Goal: Information Seeking & Learning: Learn about a topic

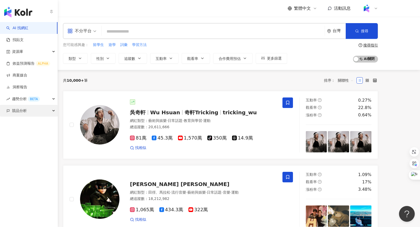
click at [21, 112] on span "競品分析" at bounding box center [19, 111] width 15 height 12
click at [27, 113] on div "競品分析" at bounding box center [28, 111] width 57 height 12
click at [30, 110] on div "競品分析" at bounding box center [28, 111] width 57 height 12
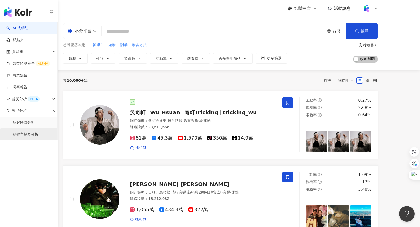
click at [33, 133] on link "關鍵字提及分析" at bounding box center [26, 134] width 26 height 5
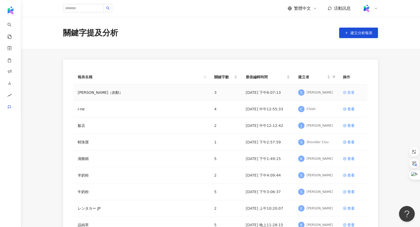
click at [352, 92] on div "查看" at bounding box center [350, 93] width 7 height 6
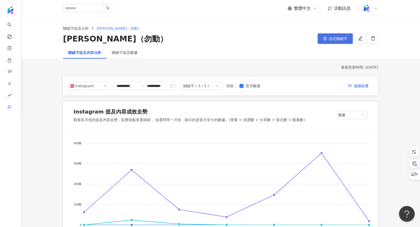
click at [335, 36] on span "設定關鍵字" at bounding box center [338, 38] width 18 height 4
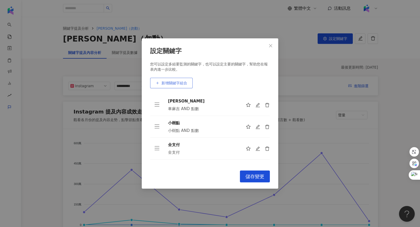
click at [182, 86] on button "新增關鍵字組合" at bounding box center [171, 83] width 43 height 10
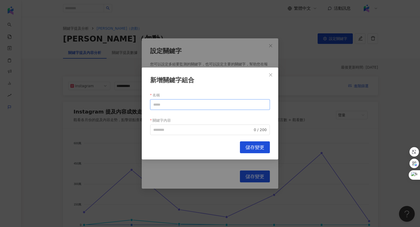
click at [176, 108] on input "名稱" at bounding box center [210, 104] width 120 height 10
type input "****"
click at [171, 129] on input "關鍵字內容" at bounding box center [202, 130] width 99 height 6
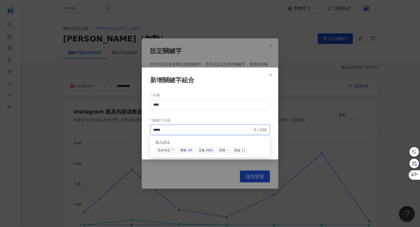
click at [202, 154] on div "插入語法 完全符合 "" 聯集 OR 交集 AND 排除 - 群組 {}" at bounding box center [210, 147] width 120 height 22
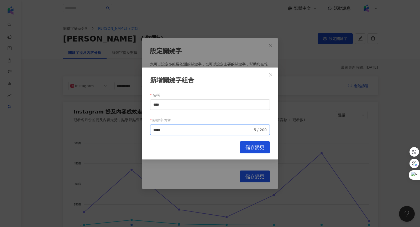
click at [186, 131] on input "****" at bounding box center [202, 130] width 99 height 6
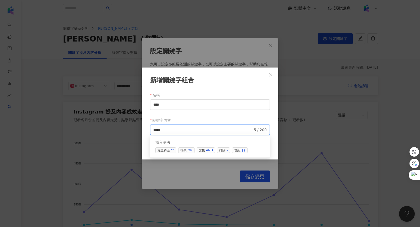
click at [202, 151] on span "交集 AND" at bounding box center [206, 150] width 18 height 6
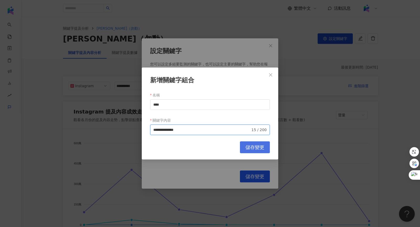
type input "**********"
click at [254, 147] on span "儲存變更" at bounding box center [254, 147] width 19 height 6
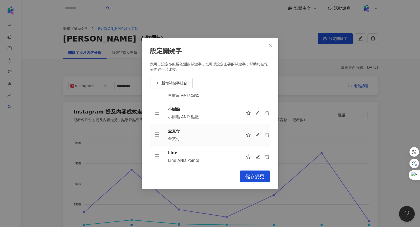
scroll to position [16, 0]
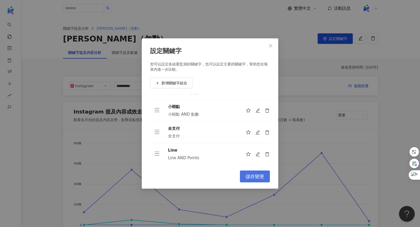
click at [259, 173] on button "儲存變更" at bounding box center [255, 176] width 30 height 12
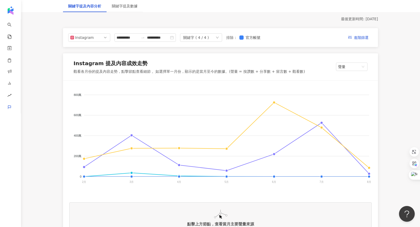
scroll to position [68, 0]
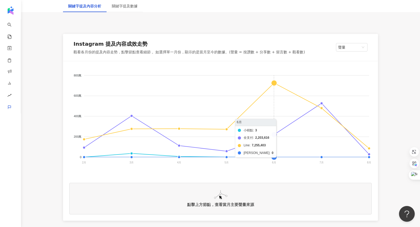
click at [274, 84] on foreignobject "小樹點 全支付 Line 車麻吉" at bounding box center [220, 119] width 302 height 105
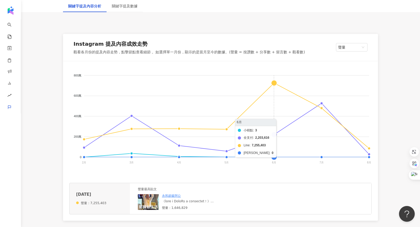
scroll to position [104, 0]
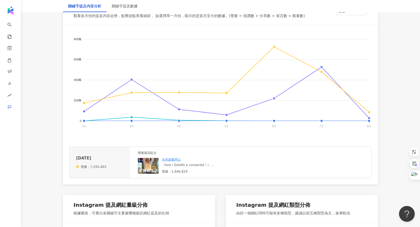
click at [145, 168] on img at bounding box center [148, 166] width 21 height 16
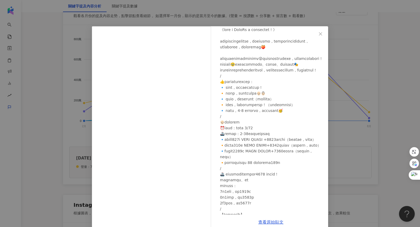
scroll to position [27, 0]
click at [322, 35] on icon "close" at bounding box center [320, 33] width 3 height 3
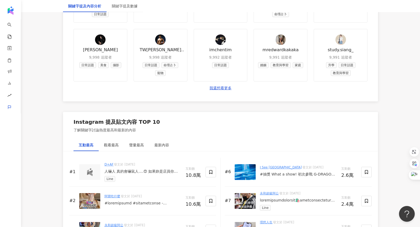
scroll to position [757, 0]
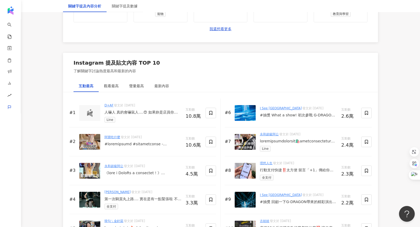
click at [88, 113] on img at bounding box center [90, 113] width 10 height 8
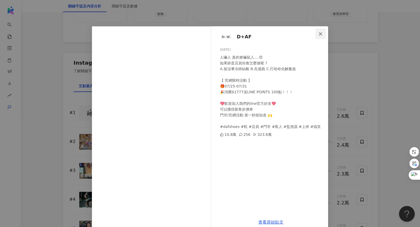
click at [324, 31] on button "Close" at bounding box center [320, 34] width 10 height 10
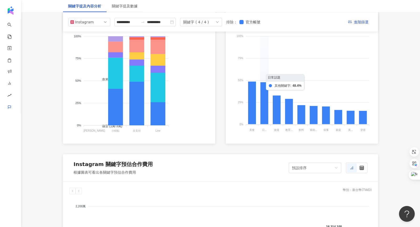
scroll to position [244, 0]
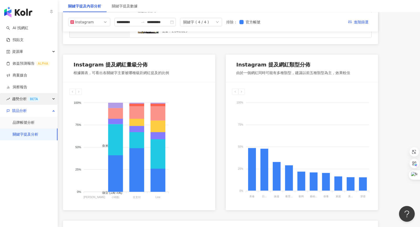
click at [23, 99] on span "趨勢分析 BETA" at bounding box center [26, 99] width 28 height 12
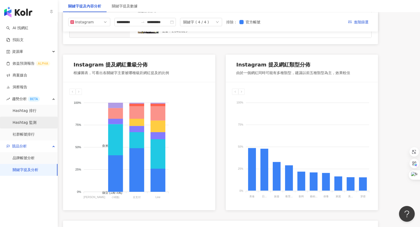
click at [28, 121] on link "Hashtag 監測" at bounding box center [25, 122] width 24 height 5
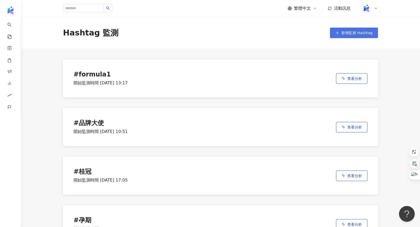
click at [345, 33] on span "新增監測 Hashtag" at bounding box center [356, 33] width 31 height 4
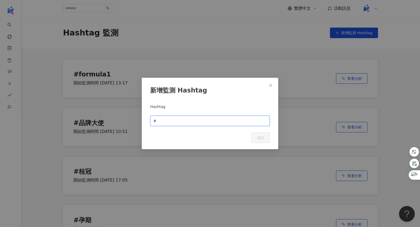
click at [186, 123] on input "text" at bounding box center [211, 121] width 109 height 6
type input "*"
type input "**"
click at [262, 138] on span "送出" at bounding box center [260, 137] width 7 height 4
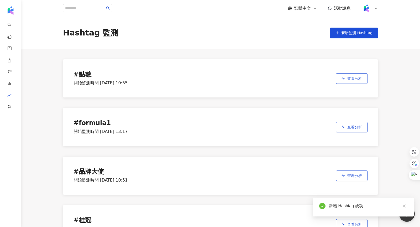
click at [346, 80] on button "查看分析" at bounding box center [351, 78] width 31 height 10
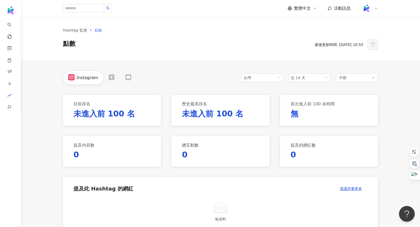
click at [306, 82] on div "台灣 近 14 天 不限" at bounding box center [309, 77] width 136 height 13
click at [306, 77] on span "近 14 天" at bounding box center [310, 78] width 38 height 8
click at [300, 115] on span "近六個月" at bounding box center [300, 115] width 15 height 4
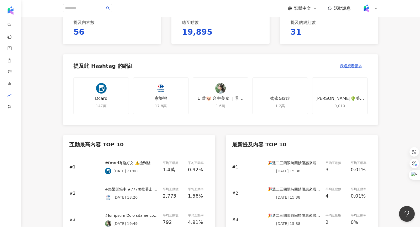
scroll to position [170, 0]
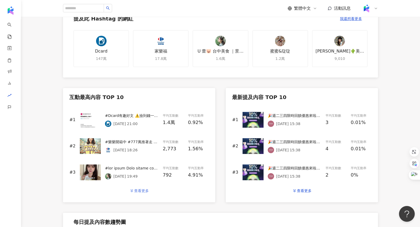
click at [139, 191] on div "查看更多" at bounding box center [141, 190] width 15 height 4
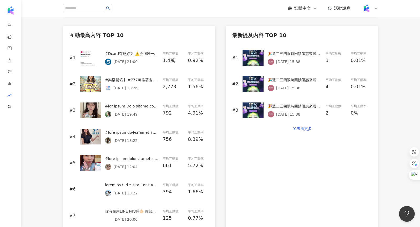
scroll to position [231, 0]
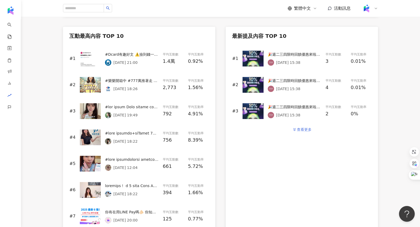
click at [299, 131] on button "查看更多" at bounding box center [302, 129] width 30 height 10
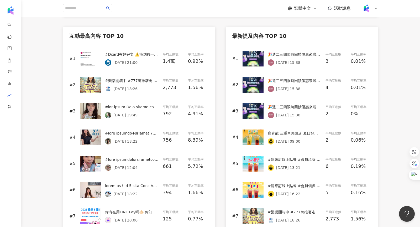
click at [260, 56] on img at bounding box center [253, 59] width 21 height 16
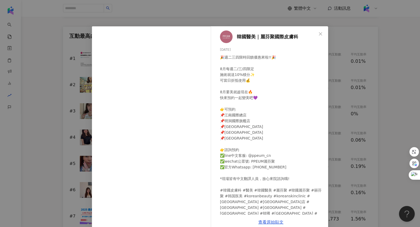
scroll to position [9, 0]
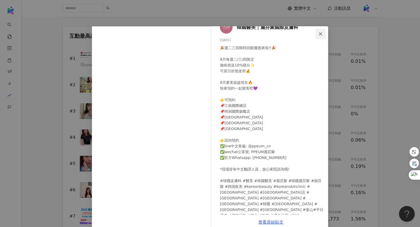
click at [319, 36] on icon "close" at bounding box center [320, 34] width 4 height 4
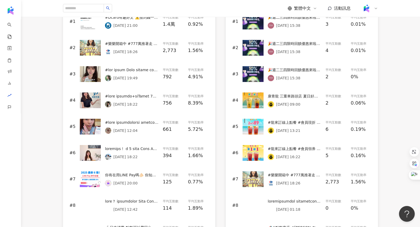
scroll to position [287, 0]
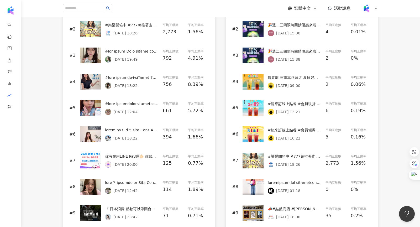
click at [88, 101] on img at bounding box center [90, 108] width 21 height 16
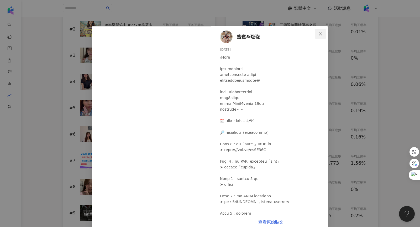
click at [320, 33] on icon "close" at bounding box center [320, 34] width 4 height 4
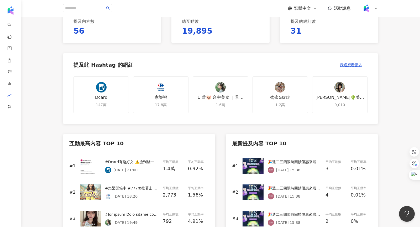
scroll to position [217, 0]
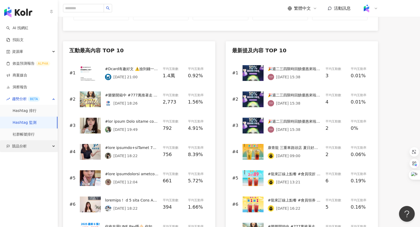
click at [25, 144] on span "競品分析" at bounding box center [19, 146] width 15 height 12
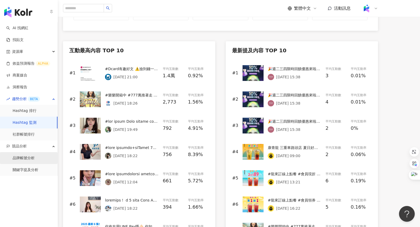
click at [27, 160] on link "品牌帳號分析" at bounding box center [24, 157] width 22 height 5
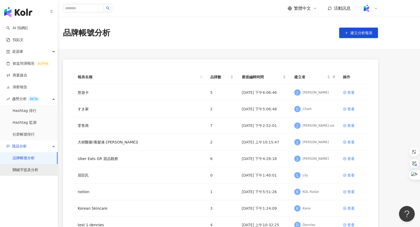
click at [28, 170] on link "關鍵字提及分析" at bounding box center [26, 169] width 26 height 5
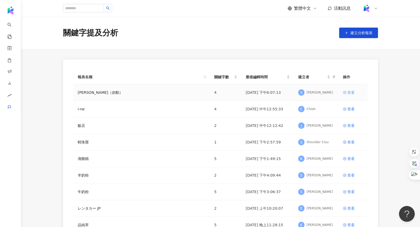
click at [349, 91] on div "查看" at bounding box center [350, 93] width 7 height 6
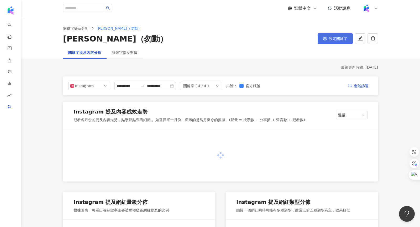
click at [325, 41] on button "設定關鍵字" at bounding box center [335, 38] width 35 height 10
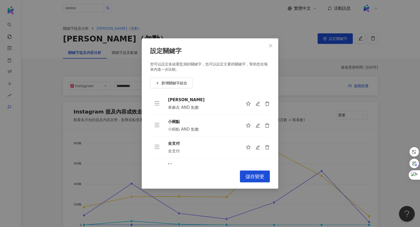
scroll to position [16, 0]
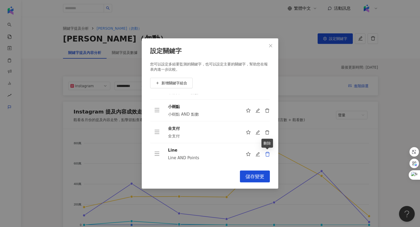
click at [268, 153] on icon "delete" at bounding box center [267, 153] width 5 height 5
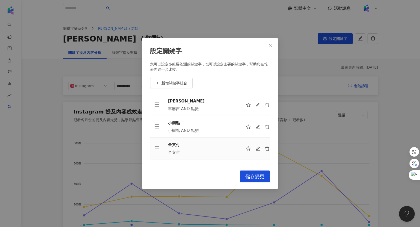
scroll to position [0, 0]
click at [269, 47] on icon "close" at bounding box center [271, 46] width 4 height 4
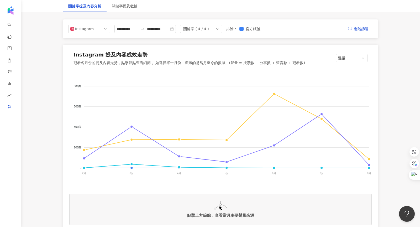
scroll to position [58, 0]
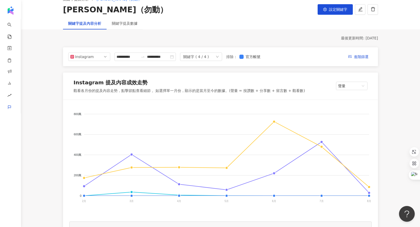
scroll to position [24, 0]
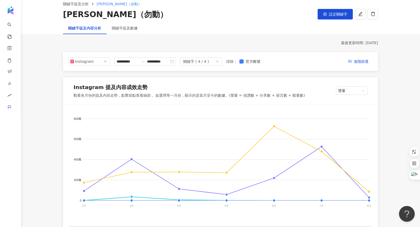
click at [335, 19] on div "設定關鍵字" at bounding box center [335, 14] width 35 height 11
click at [333, 14] on span "設定關鍵字" at bounding box center [338, 14] width 18 height 4
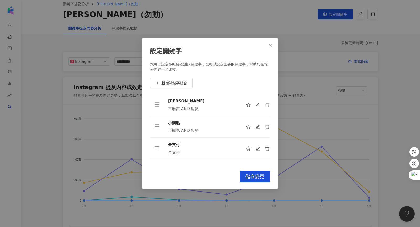
scroll to position [16, 0]
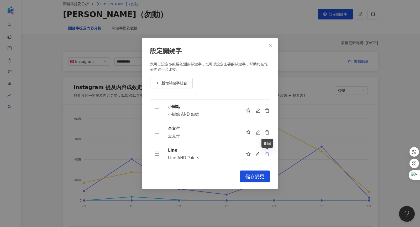
click at [265, 153] on icon "delete" at bounding box center [267, 154] width 4 height 4
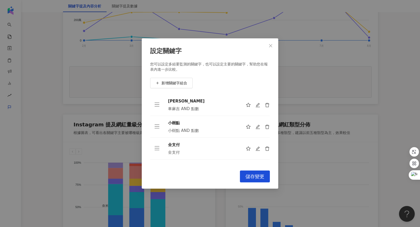
scroll to position [280, 0]
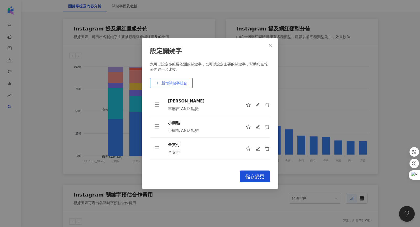
click at [171, 83] on span "新增關鍵字組合" at bounding box center [174, 83] width 26 height 4
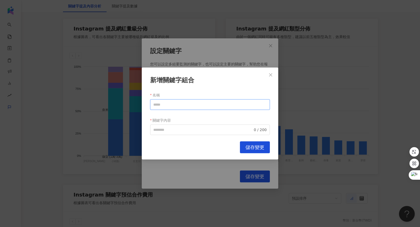
click at [194, 103] on input "名稱" at bounding box center [210, 104] width 120 height 10
type input "*"
type input "**"
click at [196, 128] on input "關鍵字內容" at bounding box center [202, 130] width 99 height 6
type input "*********"
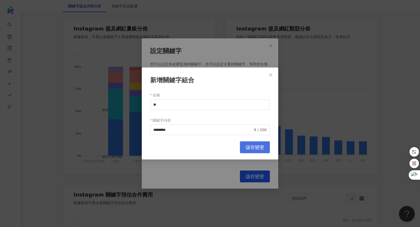
click at [250, 149] on span "儲存變更" at bounding box center [254, 147] width 19 height 6
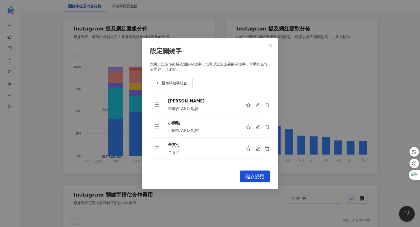
scroll to position [16, 0]
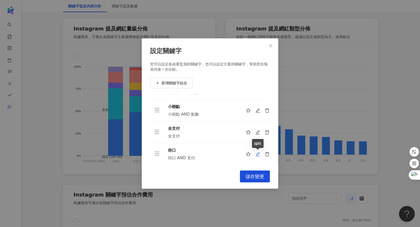
click at [260, 153] on icon "edit" at bounding box center [257, 154] width 5 height 5
type input "**"
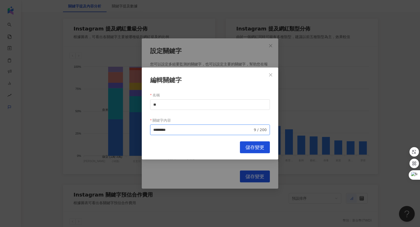
click at [171, 128] on input "*********" at bounding box center [202, 130] width 99 height 6
type input "****"
click at [245, 150] on button "儲存變更" at bounding box center [255, 147] width 30 height 12
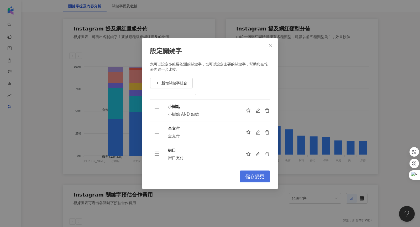
click at [259, 180] on button "儲存變更" at bounding box center [255, 176] width 30 height 12
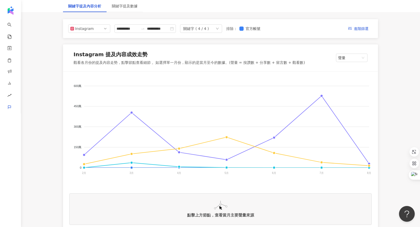
scroll to position [57, 0]
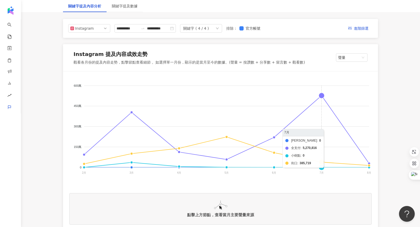
click at [321, 95] on foreignobject "車麻吉 全支付 小樹點 街口" at bounding box center [220, 130] width 302 height 105
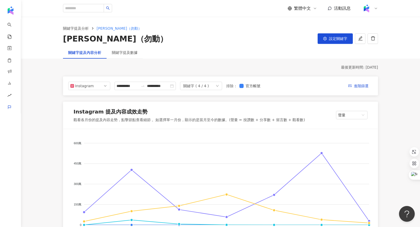
scroll to position [88, 0]
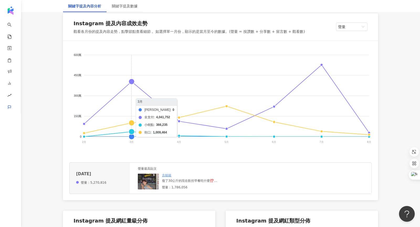
click at [132, 81] on foreignobject "車麻吉 全支付 小樹點 街口" at bounding box center [220, 99] width 302 height 105
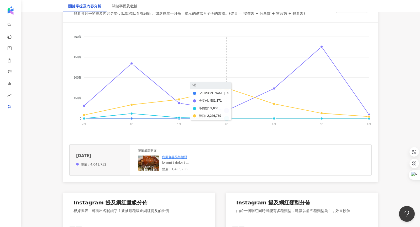
scroll to position [116, 0]
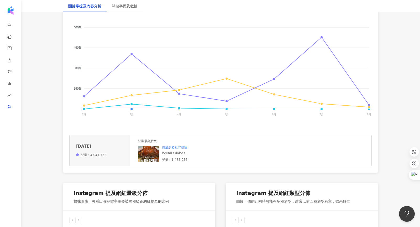
click at [154, 153] on img at bounding box center [148, 154] width 21 height 16
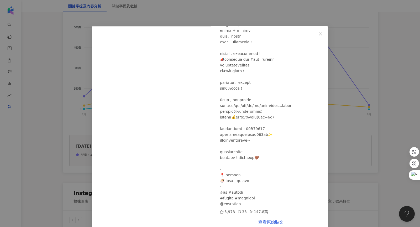
scroll to position [9, 0]
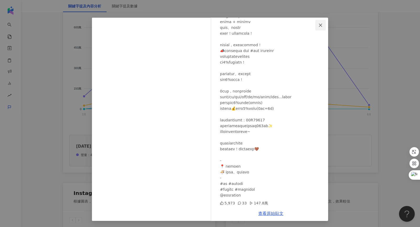
click at [319, 25] on icon "close" at bounding box center [320, 25] width 4 height 4
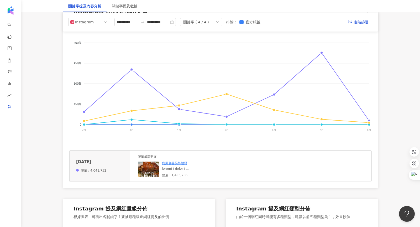
scroll to position [99, 0]
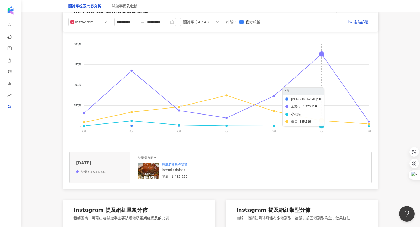
click at [319, 56] on foreignobject "車麻吉 全支付 小樹點 街口" at bounding box center [220, 88] width 302 height 105
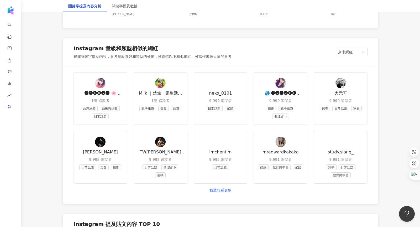
scroll to position [785, 0]
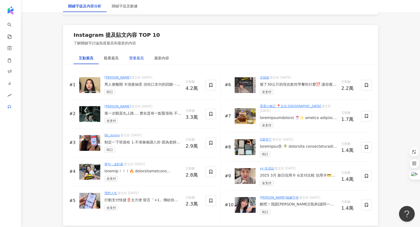
click at [132, 57] on div "聲量最高" at bounding box center [136, 58] width 15 height 6
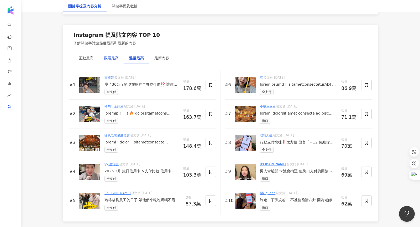
click at [110, 55] on div "觀看最高" at bounding box center [111, 58] width 15 height 6
click at [84, 57] on div "互動最高" at bounding box center [86, 58] width 15 height 6
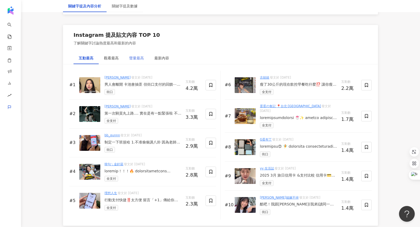
click at [135, 60] on div "聲量最高" at bounding box center [136, 58] width 25 height 12
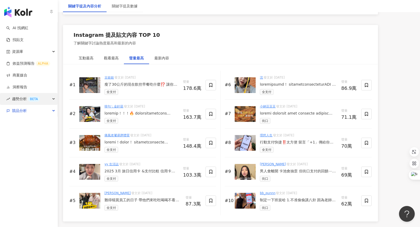
click at [43, 100] on div "趨勢分析 BETA" at bounding box center [28, 99] width 57 height 12
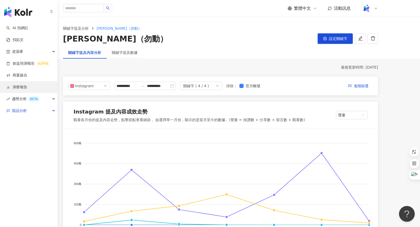
scroll to position [9, 0]
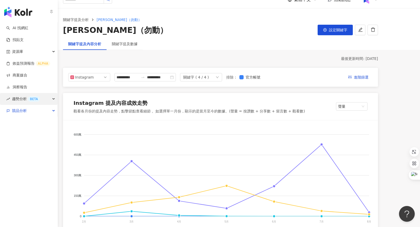
click at [37, 97] on div "BETA" at bounding box center [34, 98] width 12 height 5
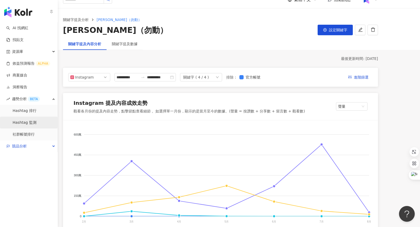
click at [30, 125] on link "Hashtag 監測" at bounding box center [25, 122] width 24 height 5
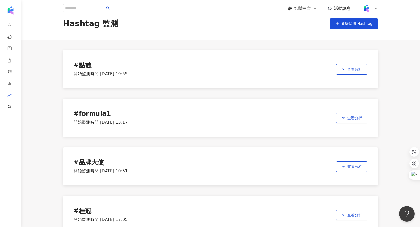
scroll to position [9, 0]
click at [351, 25] on span "新增監測 Hashtag" at bounding box center [356, 23] width 31 height 4
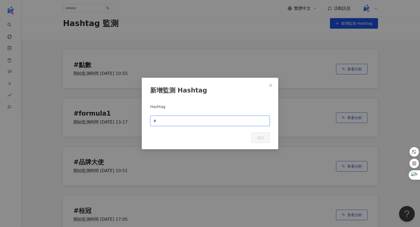
click at [172, 122] on input "text" at bounding box center [211, 121] width 109 height 6
type input "***"
click at [257, 138] on span "送出" at bounding box center [260, 137] width 7 height 4
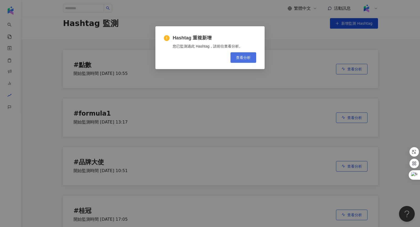
click at [239, 57] on span "查看分析" at bounding box center [243, 57] width 15 height 4
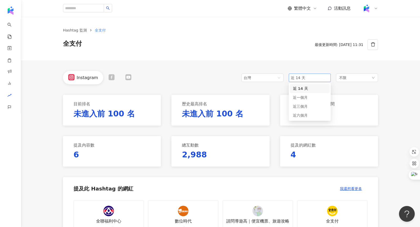
click at [305, 77] on span "近 14 天" at bounding box center [310, 78] width 38 height 8
click at [302, 114] on span "近六個月" at bounding box center [300, 115] width 15 height 4
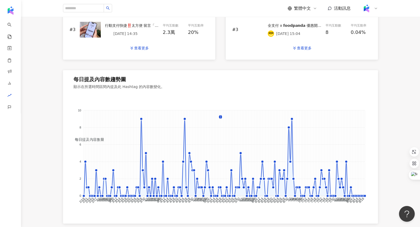
scroll to position [282, 0]
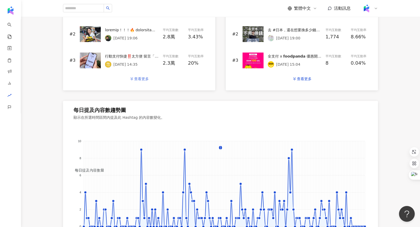
click at [134, 79] on div "查看更多" at bounding box center [141, 79] width 15 height 4
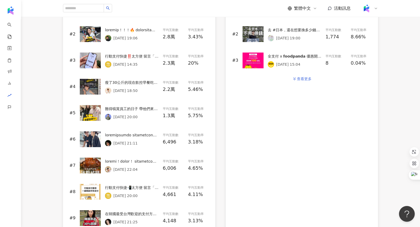
click at [303, 77] on div "查看更多" at bounding box center [304, 79] width 15 height 4
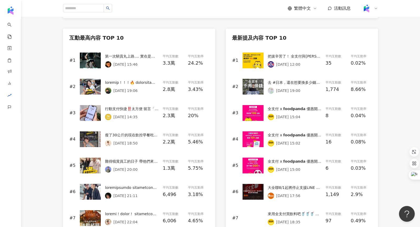
scroll to position [223, 0]
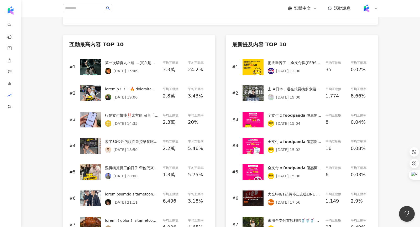
click at [87, 64] on img at bounding box center [90, 67] width 21 height 16
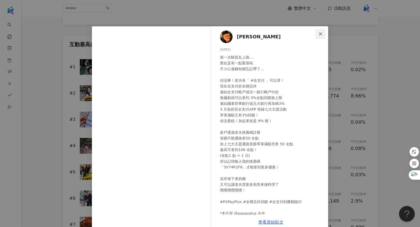
click at [319, 35] on icon "close" at bounding box center [320, 34] width 4 height 4
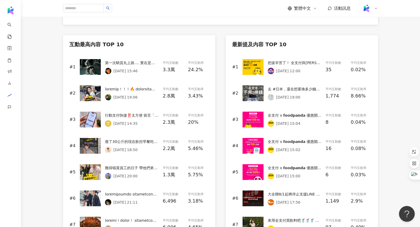
scroll to position [0, 0]
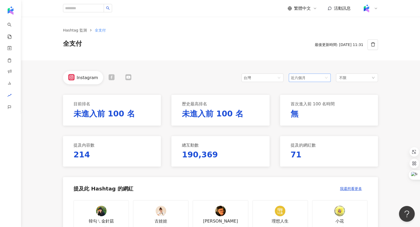
click at [308, 76] on span "近六個月" at bounding box center [310, 78] width 38 height 8
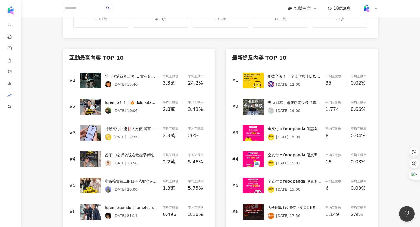
scroll to position [209, 0]
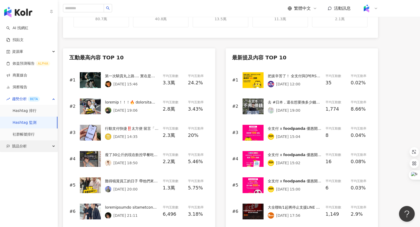
click at [14, 141] on span "競品分析" at bounding box center [19, 146] width 15 height 12
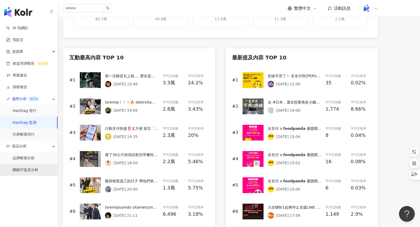
click at [23, 172] on link "關鍵字提及分析" at bounding box center [26, 169] width 26 height 5
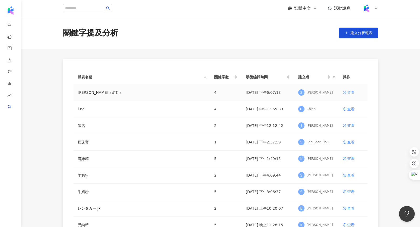
click at [350, 91] on div "查看" at bounding box center [350, 93] width 7 height 6
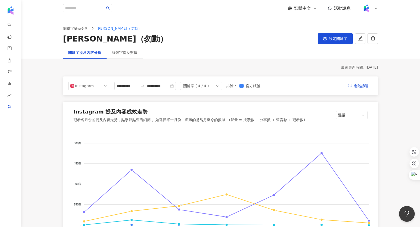
click at [212, 85] on div "關鍵字 ( 4 / 4 )" at bounding box center [201, 86] width 42 height 8
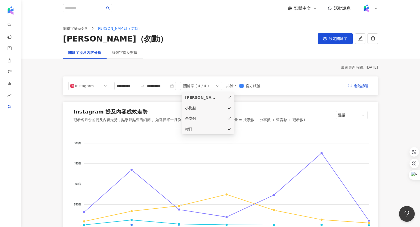
click at [227, 96] on div "車麻吉" at bounding box center [208, 97] width 46 height 6
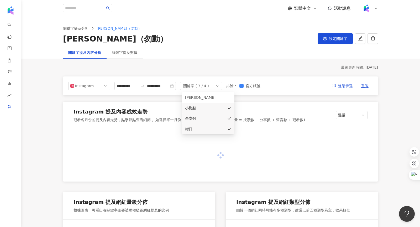
click at [229, 129] on icon "check" at bounding box center [229, 129] width 3 height 3
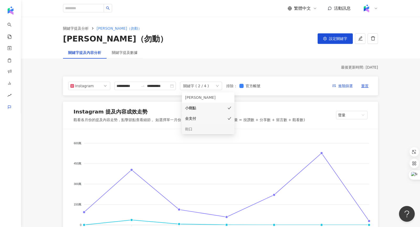
click at [278, 58] on div "關鍵字提及內容分析 關鍵字提及數據" at bounding box center [220, 52] width 336 height 12
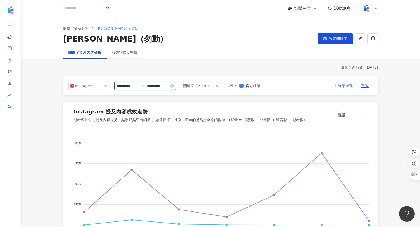
click at [151, 85] on input "**********" at bounding box center [158, 86] width 22 height 6
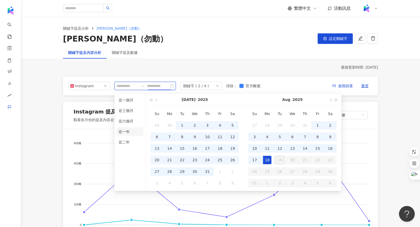
type input "**********"
click at [127, 129] on li "近一年" at bounding box center [130, 131] width 27 height 8
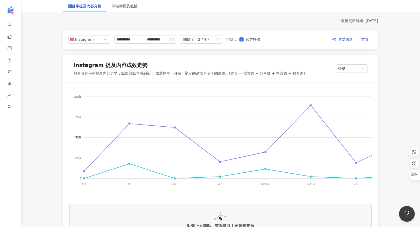
scroll to position [48, 0]
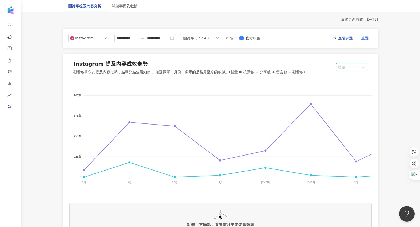
click at [347, 69] on span "聲量" at bounding box center [351, 67] width 27 height 8
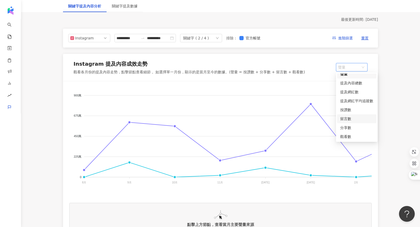
scroll to position [13, 0]
click at [343, 129] on div "觀看數" at bounding box center [356, 127] width 33 height 6
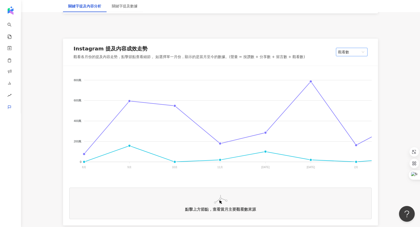
scroll to position [67, 0]
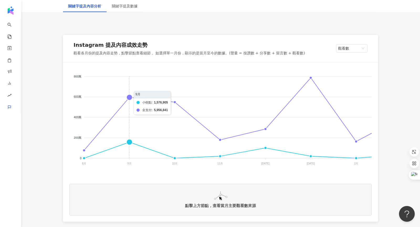
click at [128, 96] on foreignobject "小樹點 全支付" at bounding box center [349, 121] width 561 height 105
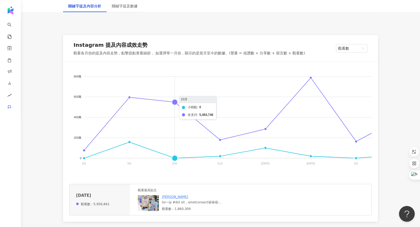
scroll to position [101, 0]
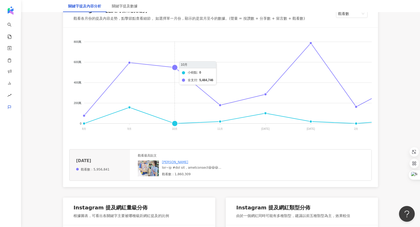
click at [175, 68] on foreignobject "小樹點 全支付" at bounding box center [349, 86] width 561 height 105
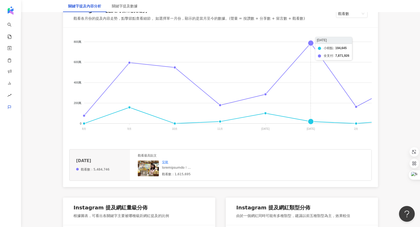
click at [310, 43] on foreignobject "小樹點 全支付" at bounding box center [349, 86] width 561 height 105
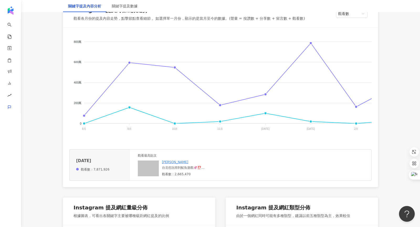
click at [153, 163] on img at bounding box center [148, 168] width 21 height 16
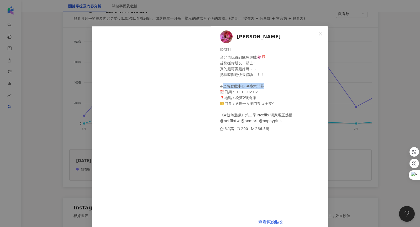
drag, startPoint x: 222, startPoint y: 84, endPoint x: 262, endPoint y: 84, distance: 40.9
click at [262, 84] on div "台北也玩得到魷魚遊戲🦑⁉️ 趕快抓你朋友一起去！ 真的超可愛超好玩～～ 把握時間趕快去體驗！！！ #全聯魷戲中心 #盛大開幕 📅日期：01.11-02.02 …" at bounding box center [272, 88] width 104 height 69
click at [321, 33] on icon "close" at bounding box center [320, 34] width 4 height 4
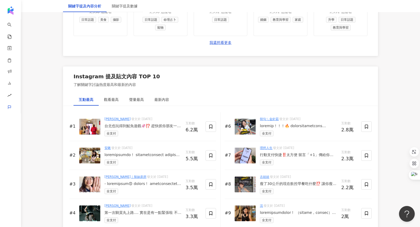
scroll to position [794, 0]
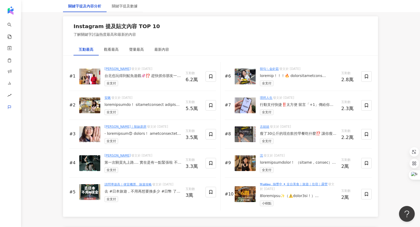
click at [96, 76] on img at bounding box center [89, 77] width 21 height 16
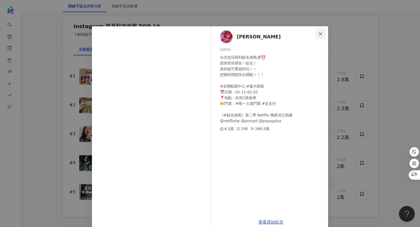
click at [321, 35] on icon "close" at bounding box center [320, 34] width 4 height 4
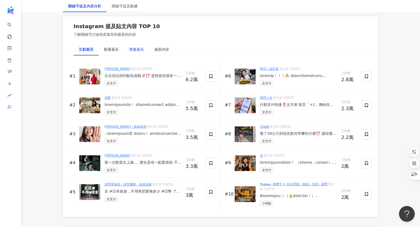
click at [132, 50] on div "聲量最高" at bounding box center [136, 49] width 15 height 6
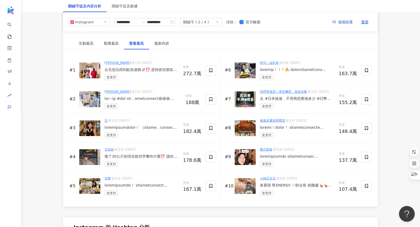
scroll to position [799, 0]
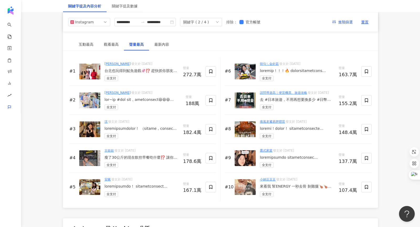
click at [91, 102] on img at bounding box center [89, 100] width 21 height 16
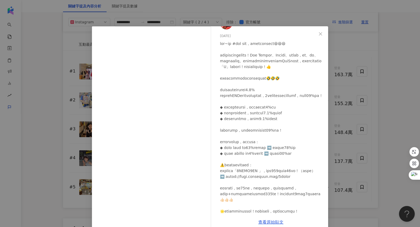
scroll to position [0, 0]
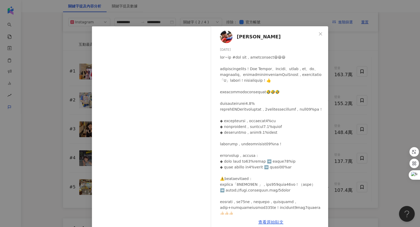
click at [317, 38] on button "Close" at bounding box center [320, 34] width 10 height 10
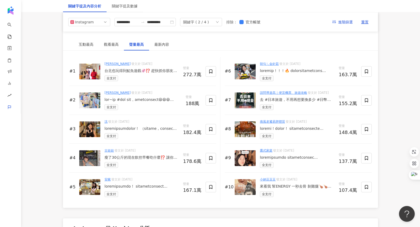
click at [92, 124] on img at bounding box center [89, 129] width 21 height 16
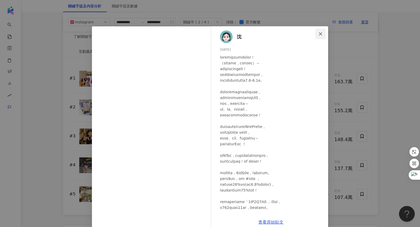
click at [318, 35] on icon "close" at bounding box center [320, 34] width 4 height 4
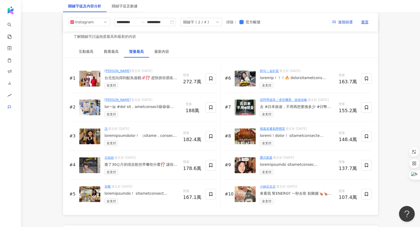
click at [89, 165] on img at bounding box center [89, 165] width 21 height 16
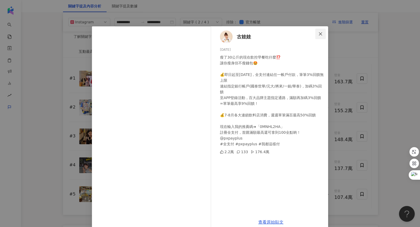
click at [322, 30] on button "Close" at bounding box center [320, 34] width 10 height 10
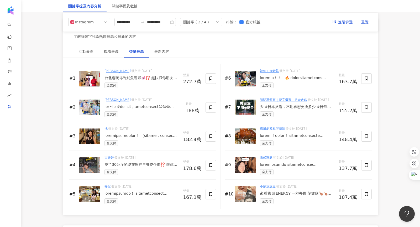
click at [246, 72] on img at bounding box center [245, 79] width 21 height 16
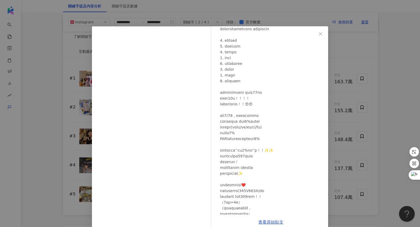
scroll to position [61, 0]
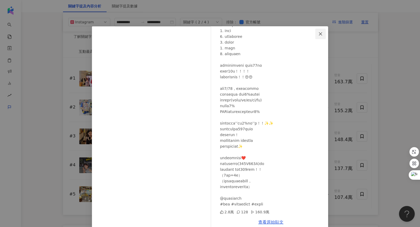
click at [320, 34] on icon "close" at bounding box center [320, 34] width 4 height 4
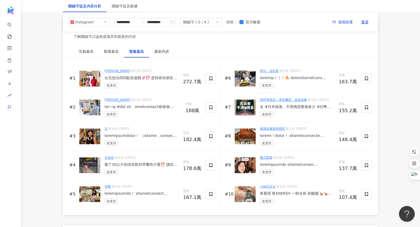
click at [243, 109] on img at bounding box center [245, 107] width 21 height 16
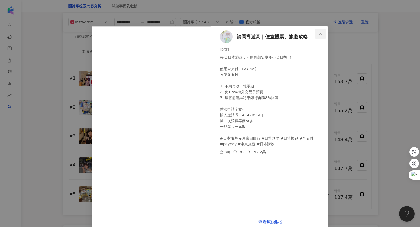
click at [321, 34] on icon "close" at bounding box center [320, 33] width 3 height 3
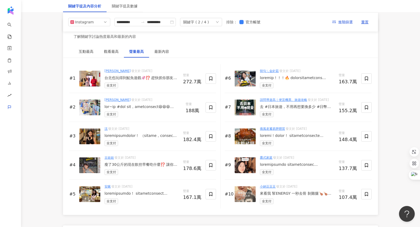
click at [90, 138] on img at bounding box center [89, 136] width 21 height 16
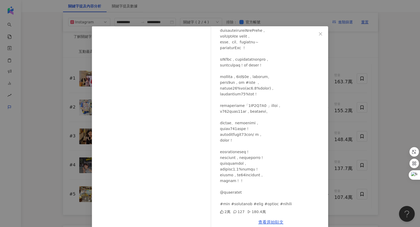
scroll to position [9, 0]
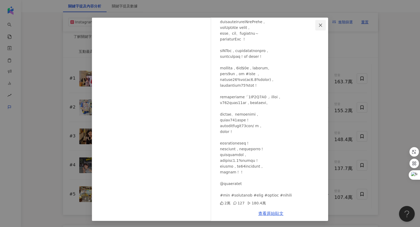
click at [316, 28] on button "Close" at bounding box center [320, 25] width 10 height 10
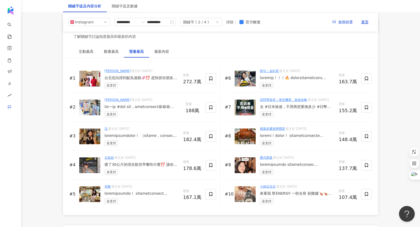
click at [94, 167] on img at bounding box center [89, 165] width 21 height 16
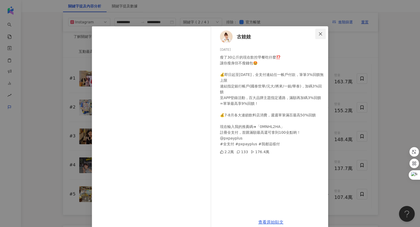
click at [323, 33] on span "Close" at bounding box center [320, 34] width 10 height 4
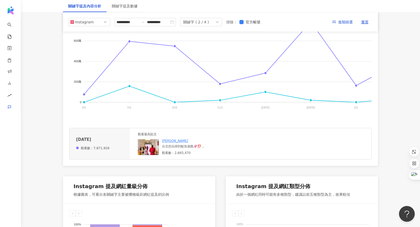
scroll to position [102, 0]
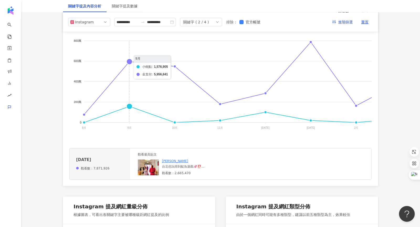
click at [131, 106] on foreignobject "小樹點 全支付" at bounding box center [349, 85] width 561 height 105
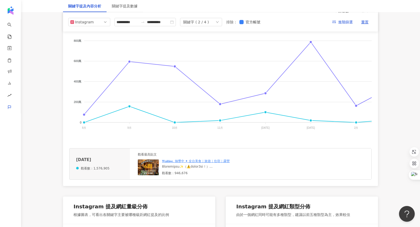
click at [143, 168] on img at bounding box center [148, 167] width 21 height 16
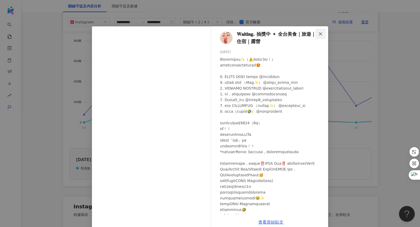
click at [317, 33] on span "Close" at bounding box center [320, 34] width 10 height 4
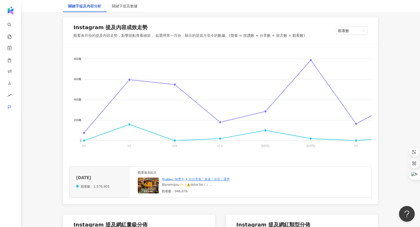
scroll to position [88, 0]
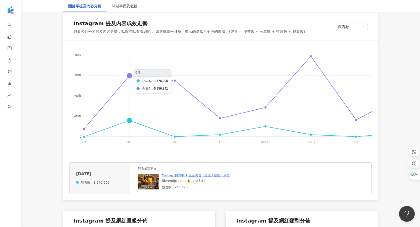
click at [130, 119] on foreignobject "小樹點 全支付" at bounding box center [349, 99] width 561 height 105
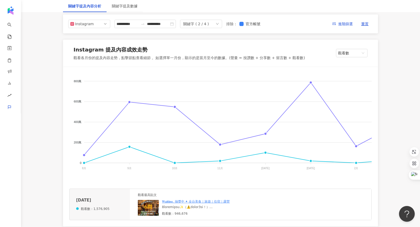
scroll to position [43, 0]
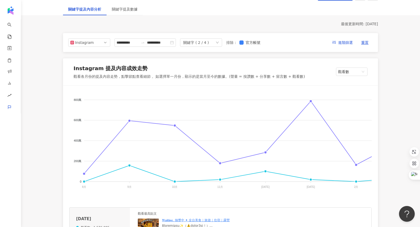
click at [210, 42] on div "關鍵字 ( 2 / 4 )" at bounding box center [201, 42] width 42 height 8
click at [201, 65] on div "小樹點" at bounding box center [200, 65] width 31 height 6
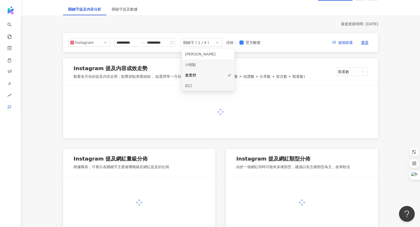
click at [216, 64] on div "小樹點" at bounding box center [200, 65] width 31 height 6
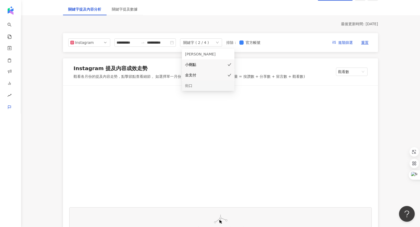
click at [229, 75] on icon "check" at bounding box center [230, 75] width 4 height 4
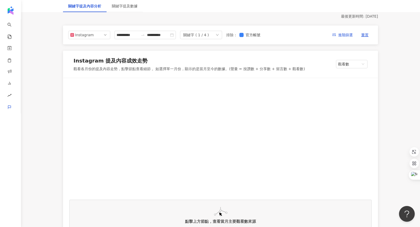
scroll to position [43, 0]
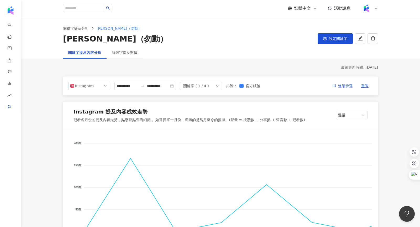
scroll to position [73, 0]
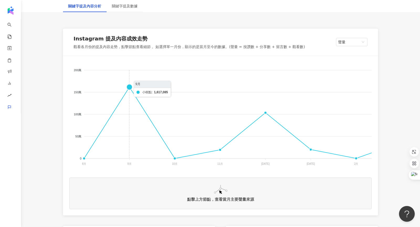
click at [130, 87] on foreignobject at bounding box center [349, 114] width 561 height 105
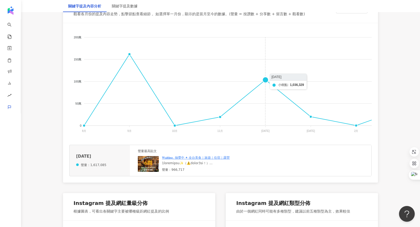
scroll to position [108, 0]
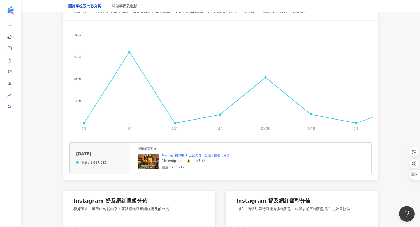
click at [150, 165] on img at bounding box center [148, 162] width 21 height 16
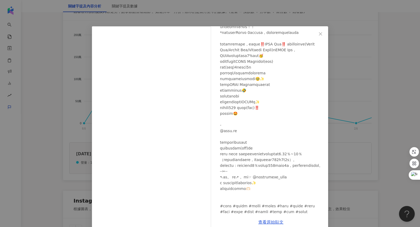
scroll to position [120, 0]
click at [320, 34] on icon "close" at bounding box center [320, 33] width 3 height 3
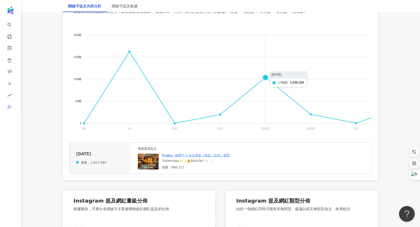
click at [265, 78] on foreignobject at bounding box center [349, 79] width 561 height 105
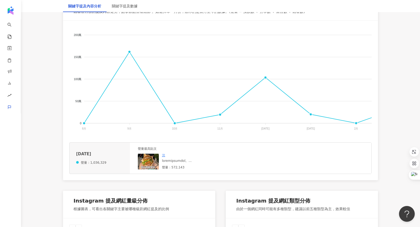
click at [148, 160] on img at bounding box center [148, 162] width 21 height 16
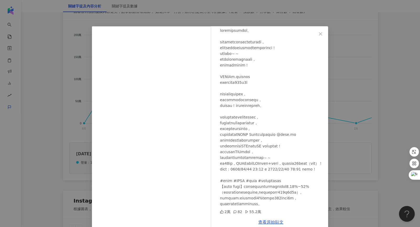
scroll to position [44, 0]
click at [323, 33] on icon "close" at bounding box center [320, 34] width 4 height 4
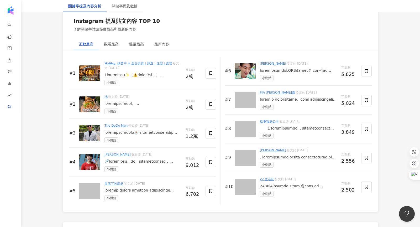
scroll to position [800, 0]
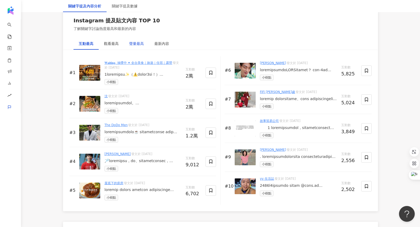
click at [135, 41] on div "聲量最高" at bounding box center [136, 44] width 15 height 6
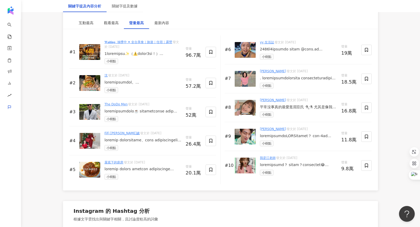
scroll to position [821, 0]
click at [94, 49] on img at bounding box center [89, 52] width 21 height 16
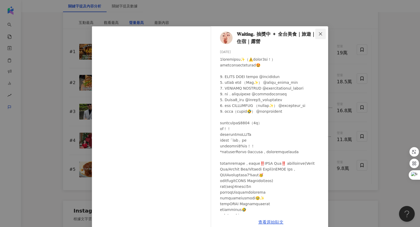
click at [320, 33] on icon "close" at bounding box center [320, 34] width 4 height 4
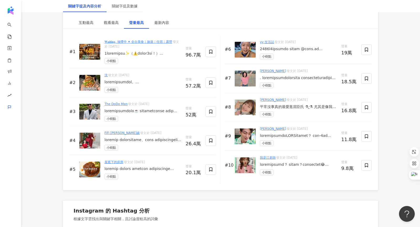
click at [90, 77] on img at bounding box center [89, 83] width 21 height 16
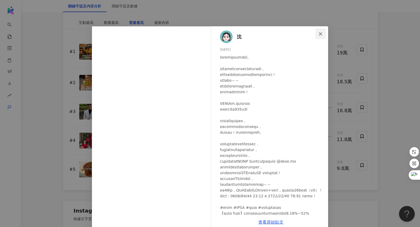
click at [320, 34] on icon "close" at bounding box center [320, 33] width 3 height 3
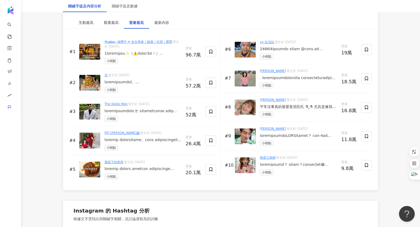
click at [91, 110] on img at bounding box center [89, 112] width 21 height 16
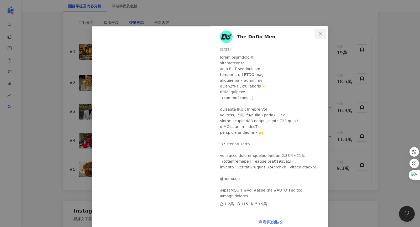
click at [317, 31] on button "Close" at bounding box center [320, 34] width 10 height 10
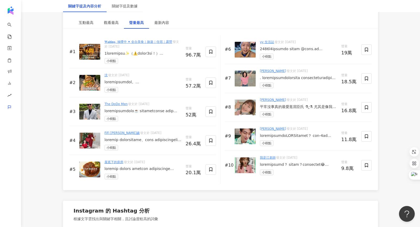
click at [91, 135] on img at bounding box center [89, 141] width 21 height 16
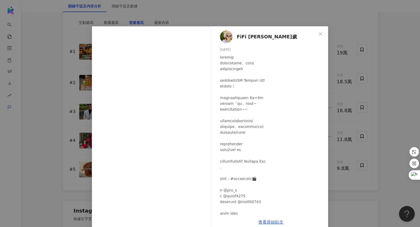
scroll to position [0, 0]
click at [317, 32] on span "Close" at bounding box center [320, 34] width 10 height 4
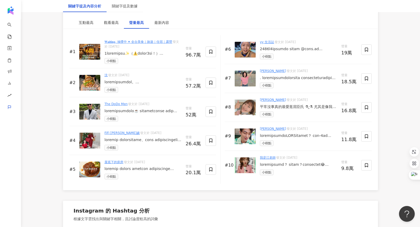
click at [87, 166] on img at bounding box center [89, 169] width 21 height 16
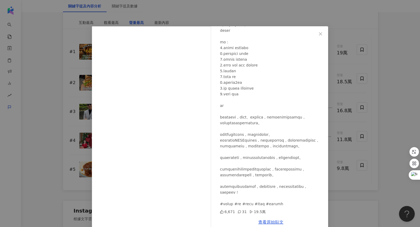
scroll to position [9, 0]
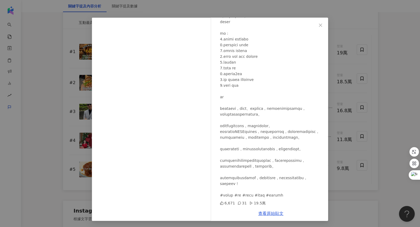
click at [319, 23] on icon "close" at bounding box center [320, 25] width 4 height 4
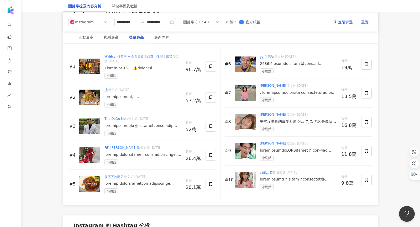
scroll to position [796, 0]
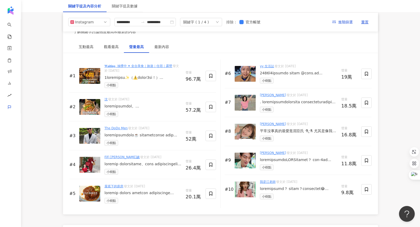
click at [97, 77] on img at bounding box center [89, 76] width 21 height 16
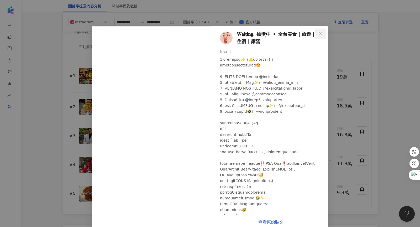
click at [319, 35] on icon "close" at bounding box center [320, 34] width 4 height 4
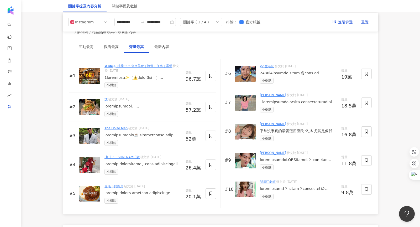
click at [89, 106] on img at bounding box center [89, 107] width 21 height 16
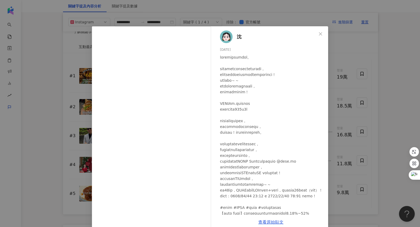
scroll to position [4, 0]
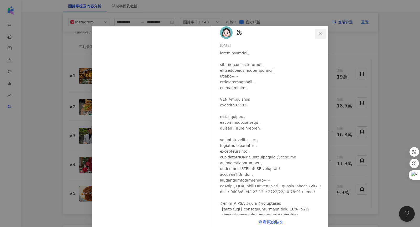
click at [318, 35] on icon "close" at bounding box center [320, 34] width 4 height 4
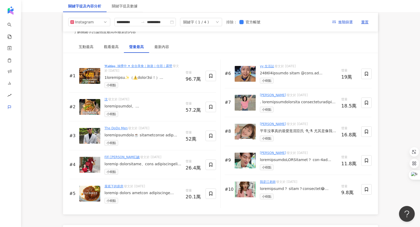
click at [95, 128] on img at bounding box center [89, 136] width 21 height 16
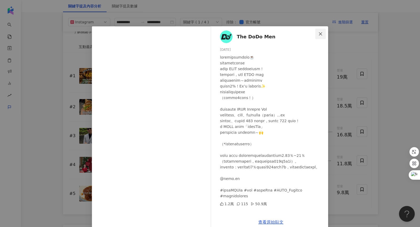
click at [317, 35] on span "Close" at bounding box center [320, 34] width 10 height 4
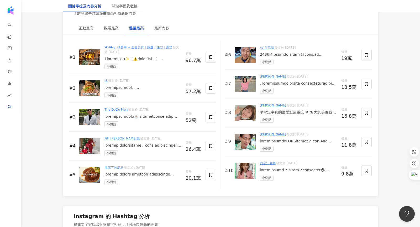
scroll to position [818, 0]
